Goal: Transaction & Acquisition: Purchase product/service

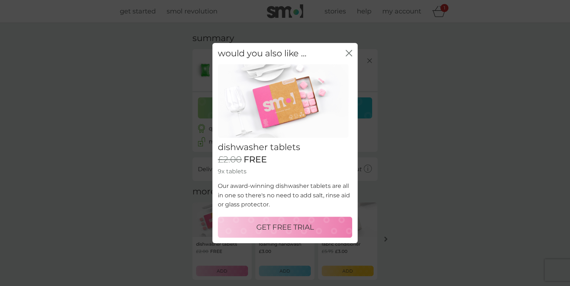
click at [349, 52] on icon "close" at bounding box center [349, 53] width 7 height 7
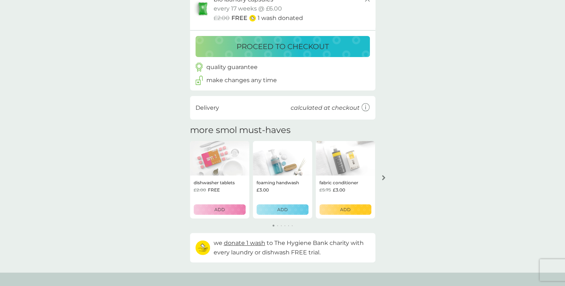
scroll to position [97, 0]
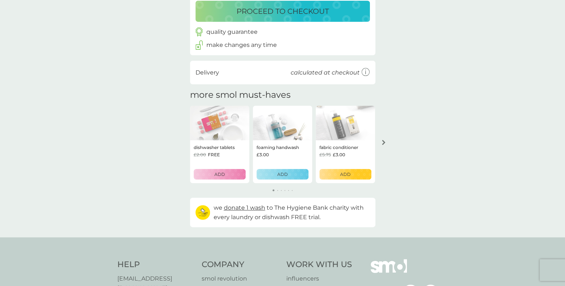
click at [383, 142] on icon "arrow right" at bounding box center [383, 142] width 3 height 5
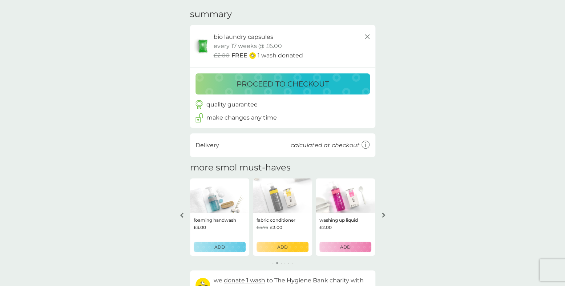
scroll to position [0, 0]
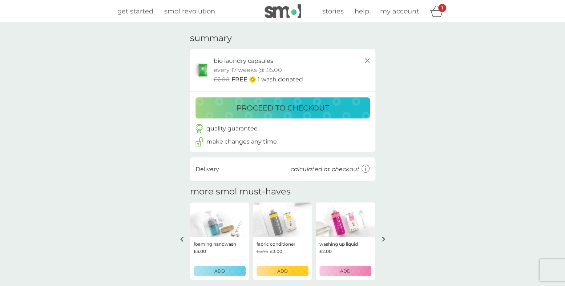
click at [312, 108] on p "proceed to checkout" at bounding box center [282, 108] width 92 height 12
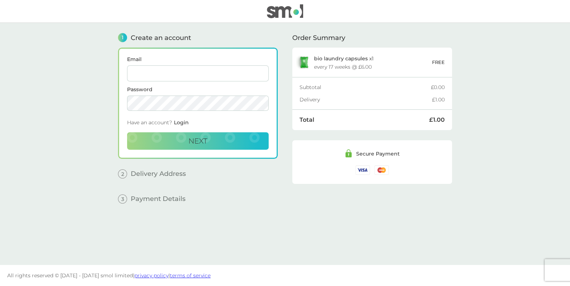
click at [154, 72] on input "Email" at bounding box center [198, 73] width 142 height 16
type input "[EMAIL_ADDRESS][DOMAIN_NAME]"
click at [196, 140] on span "Next" at bounding box center [197, 141] width 19 height 9
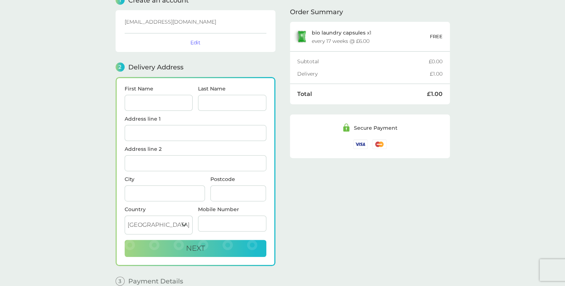
scroll to position [48, 0]
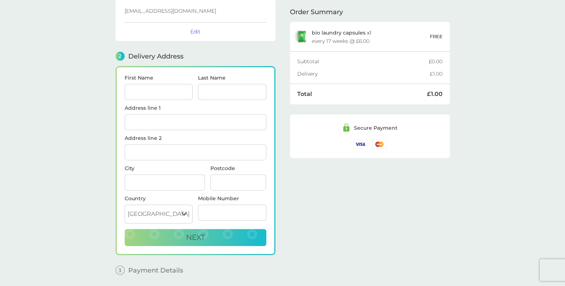
click at [151, 90] on input "First Name" at bounding box center [159, 92] width 68 height 16
type input "[DEMOGRAPHIC_DATA]"
type input "Higton"
type input "Tree Tops"
type input "[GEOGRAPHIC_DATA], [GEOGRAPHIC_DATA]"
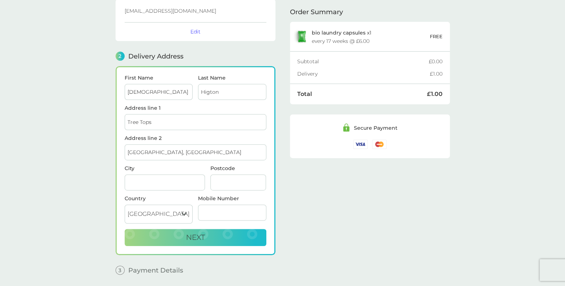
type input "CODMORE HILL PULBOROUGH"
type input "RH20 1BJ"
type input "07973332279"
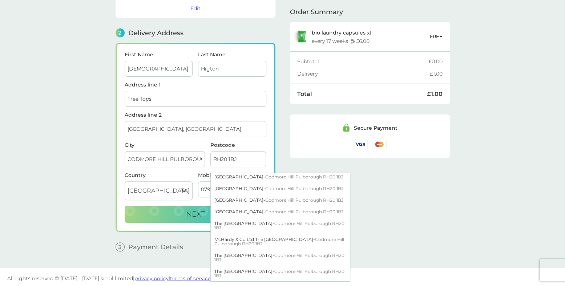
scroll to position [144, 0]
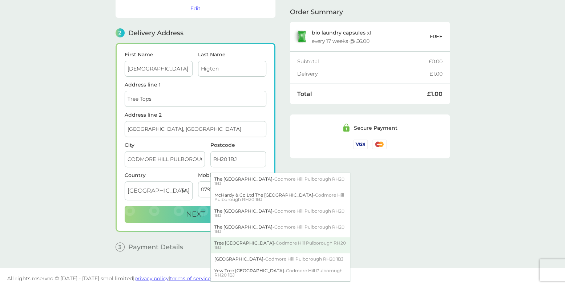
click at [312, 250] on span "Codmore Hill Pulborough RH20 1BJ" at bounding box center [279, 245] width 131 height 10
type input "Tree Tops, [GEOGRAPHIC_DATA]"
type input "[GEOGRAPHIC_DATA]"
type input "Pulborough"
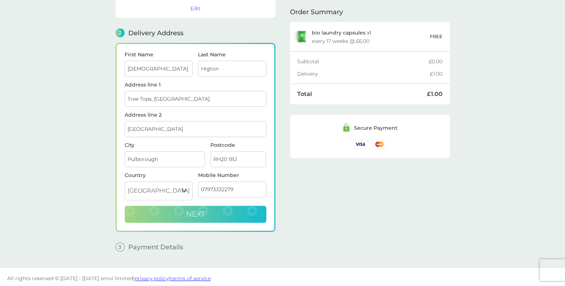
click at [198, 209] on span "Next" at bounding box center [195, 213] width 19 height 9
checkbox input "true"
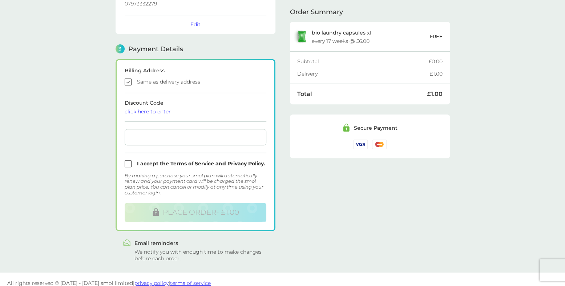
scroll to position [180, 0]
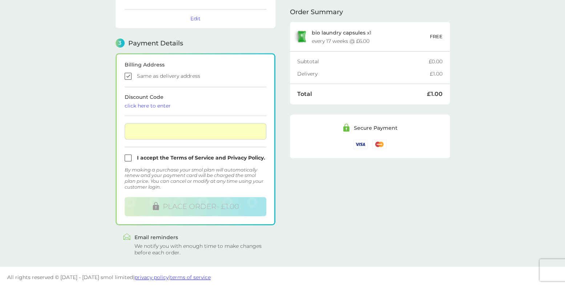
click at [201, 155] on input "checkbox" at bounding box center [196, 157] width 142 height 7
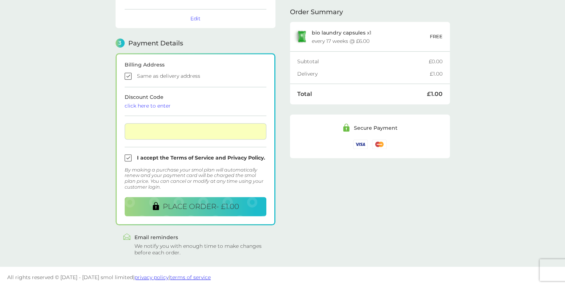
click at [201, 155] on input "checkbox" at bounding box center [196, 157] width 142 height 7
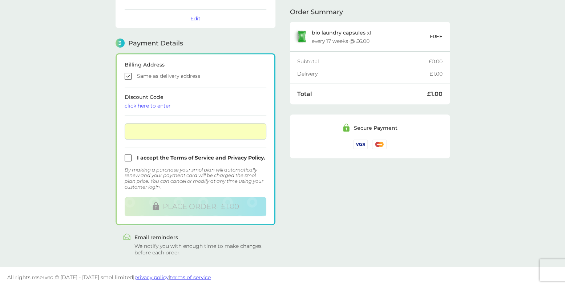
click at [201, 155] on input "checkbox" at bounding box center [196, 157] width 142 height 7
checkbox input "true"
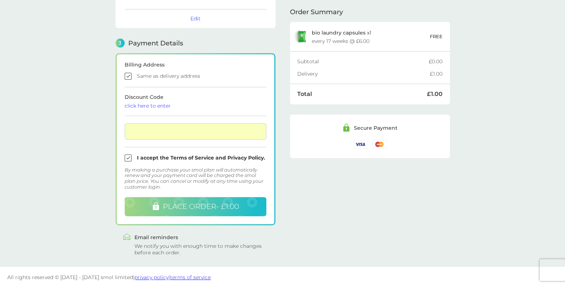
click at [198, 202] on span "PLACE ORDER - £1.00" at bounding box center [201, 206] width 76 height 9
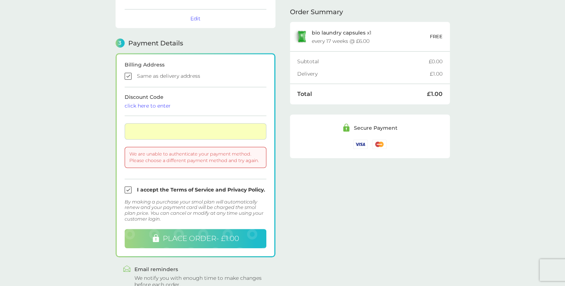
click at [231, 158] on div "We are unable to authenticate your payment method. Please choose a different pa…" at bounding box center [196, 157] width 142 height 21
click at [216, 144] on div "We are unable to authenticate your payment method. Please choose a different pa…" at bounding box center [196, 145] width 142 height 45
click at [175, 155] on div "We are unable to authenticate your payment method. Please choose a different pa…" at bounding box center [196, 157] width 142 height 21
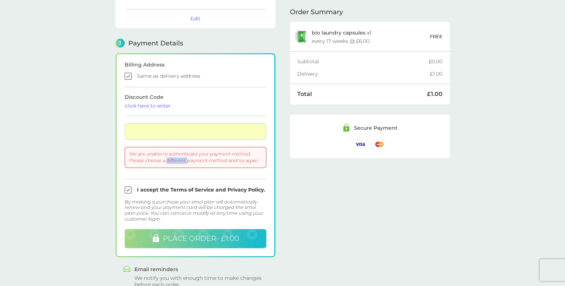
click at [379, 144] on img at bounding box center [379, 143] width 15 height 9
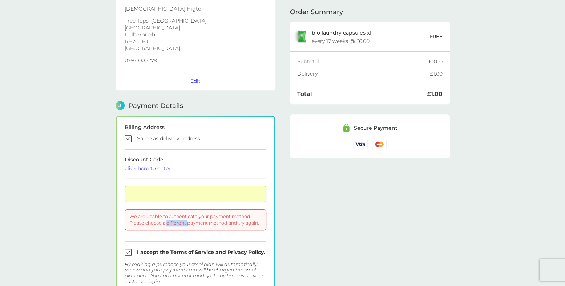
scroll to position [212, 0]
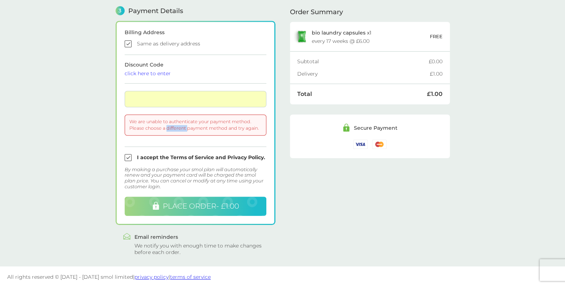
click at [186, 204] on span "PLACE ORDER - £1.00" at bounding box center [201, 205] width 76 height 9
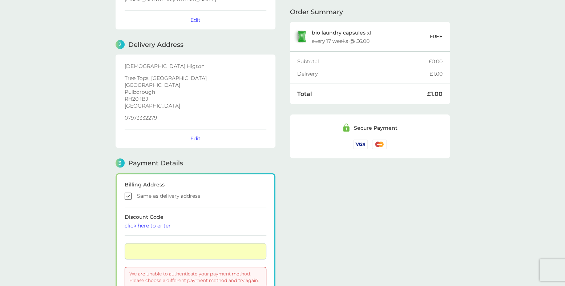
scroll to position [97, 0]
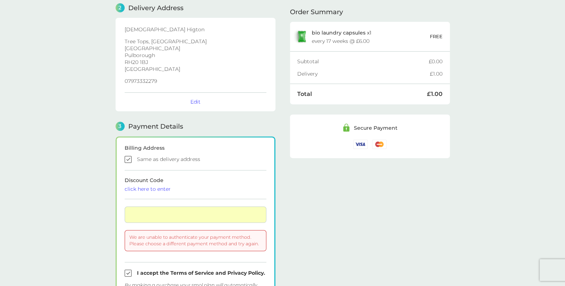
click at [123, 126] on span "3" at bounding box center [119, 126] width 9 height 9
click at [144, 142] on div "Billing Address Same as delivery address Discount Code click here to enter We a…" at bounding box center [195, 238] width 160 height 204
click at [194, 180] on div "Discount Code click here to enter" at bounding box center [196, 185] width 142 height 14
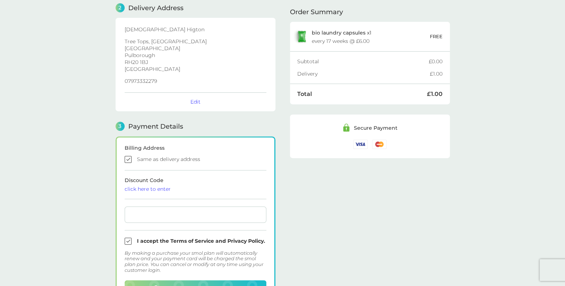
click at [320, 191] on div "Order Summary bio laundry capsules x 1 every 17 weeks @ £6.00 FREE Subtotal £0.…" at bounding box center [370, 132] width 160 height 412
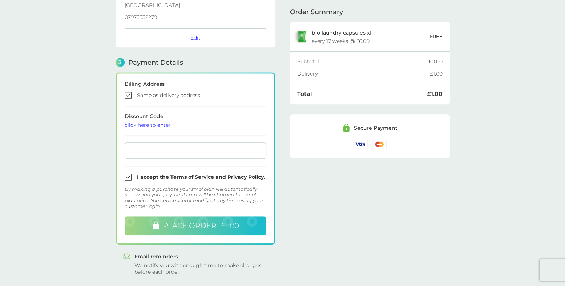
scroll to position [169, 0]
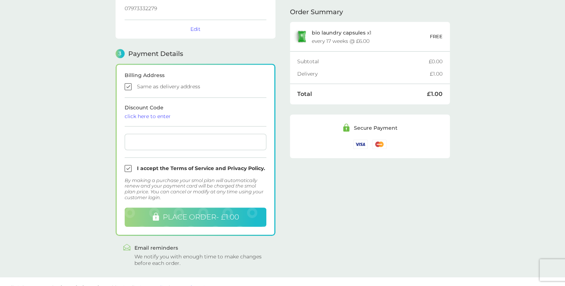
click at [190, 213] on span "PLACE ORDER - £1.00" at bounding box center [201, 216] width 76 height 9
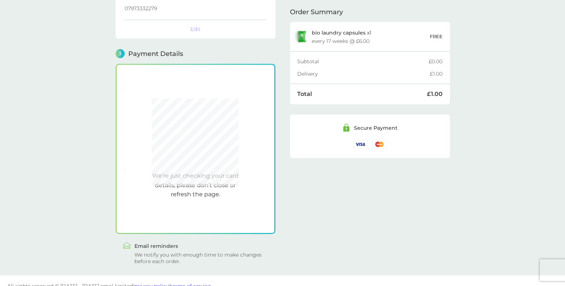
scroll to position [178, 0]
